Goal: Check status: Check status

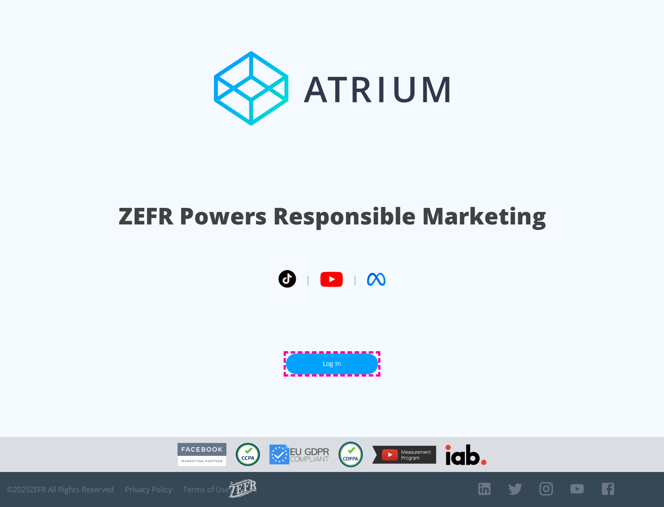
click at [332, 364] on link "Log In" at bounding box center [332, 363] width 92 height 21
